Goal: Task Accomplishment & Management: Use online tool/utility

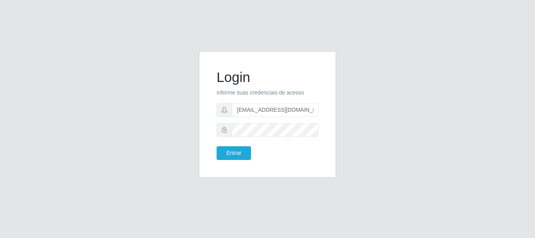
click at [216, 146] on button "Entrar" at bounding box center [233, 153] width 34 height 14
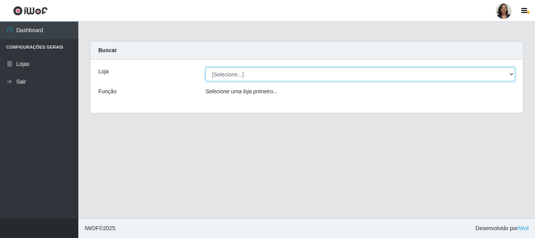
click at [512, 75] on select "[Selecione...] SuperFácil Atacado - Rodoviária" at bounding box center [361, 74] width 310 height 14
select select "400"
click at [206, 67] on select "[Selecione...] SuperFácil Atacado - Rodoviária" at bounding box center [361, 74] width 310 height 14
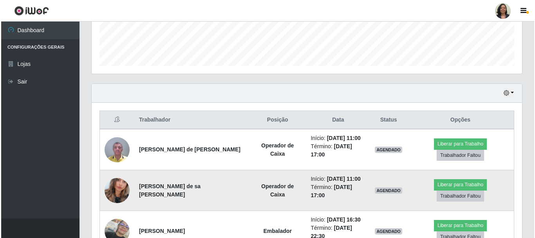
scroll to position [196, 0]
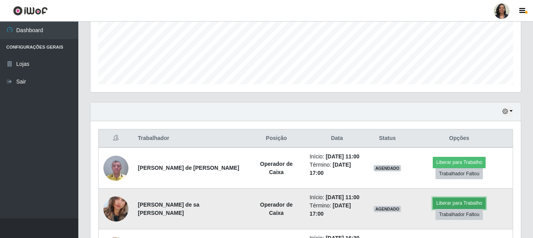
click at [453, 204] on button "Liberar para Trabalho" at bounding box center [459, 202] width 53 height 11
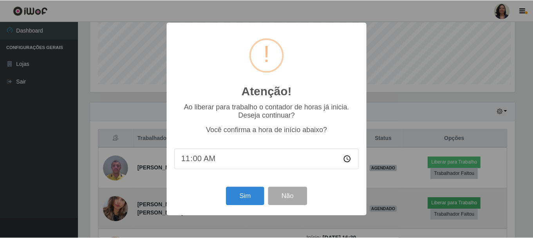
scroll to position [162, 426]
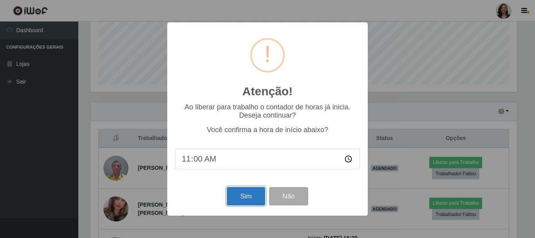
click at [249, 201] on button "Sim" at bounding box center [246, 196] width 38 height 18
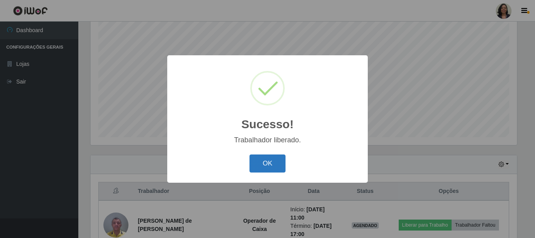
click at [264, 163] on button "OK" at bounding box center [267, 163] width 36 height 18
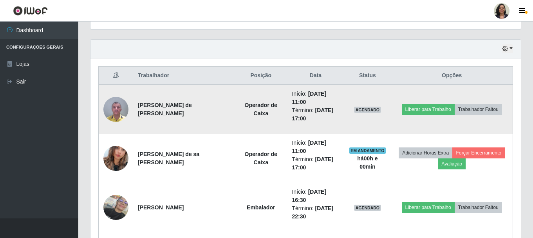
scroll to position [260, 0]
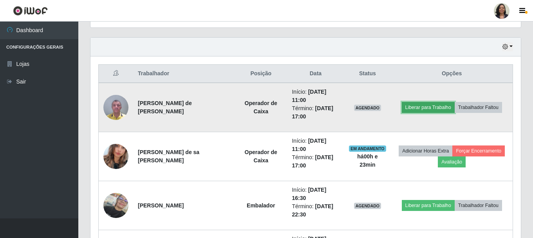
click at [432, 106] on button "Liberar para Trabalho" at bounding box center [428, 107] width 53 height 11
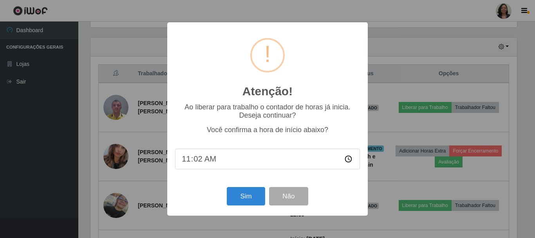
type input "11:20"
click at [248, 203] on button "Sim" at bounding box center [246, 196] width 38 height 18
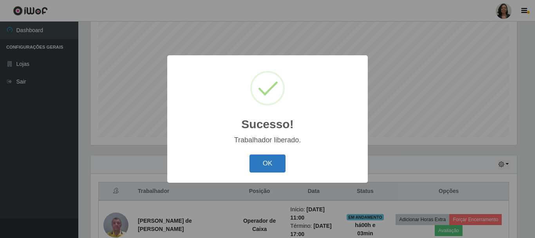
click at [273, 168] on button "OK" at bounding box center [267, 163] width 36 height 18
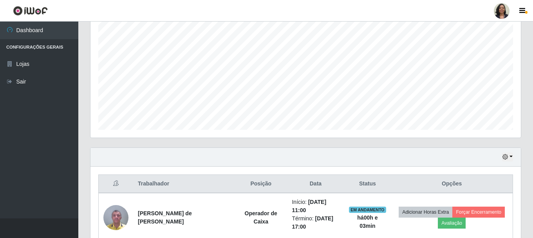
scroll to position [153, 0]
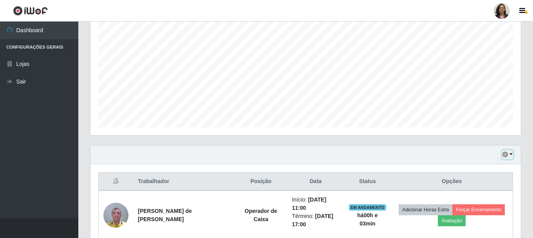
click at [503, 154] on icon "button" at bounding box center [504, 153] width 5 height 5
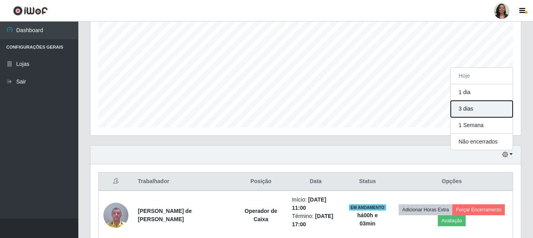
click at [488, 110] on button "3 dias" at bounding box center [482, 109] width 62 height 16
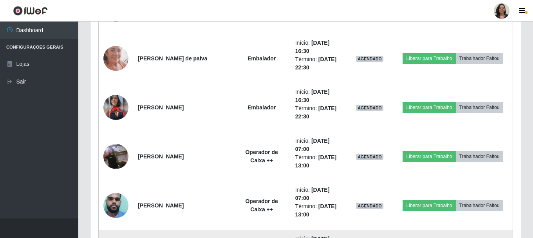
scroll to position [2110, 0]
